Goal: Task Accomplishment & Management: Manage account settings

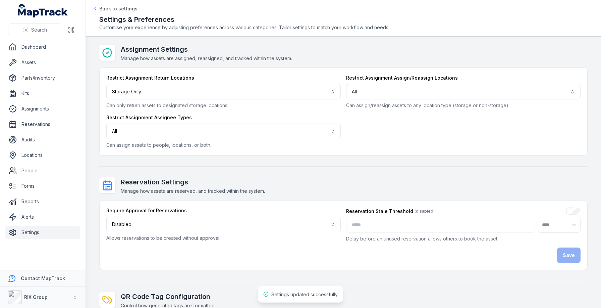
select select "***"
click at [53, 49] on link "Dashboard" at bounding box center [42, 46] width 75 height 13
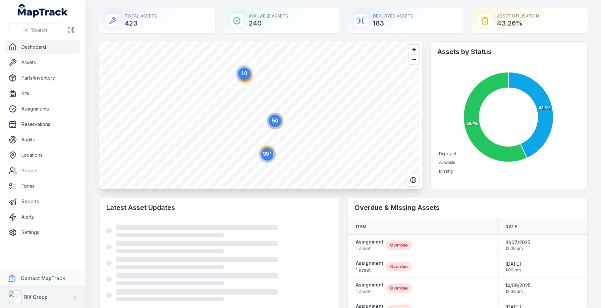
click at [36, 300] on div "RIX Group" at bounding box center [28, 296] width 40 height 13
